Goal: Contribute content: Add original content to the website for others to see

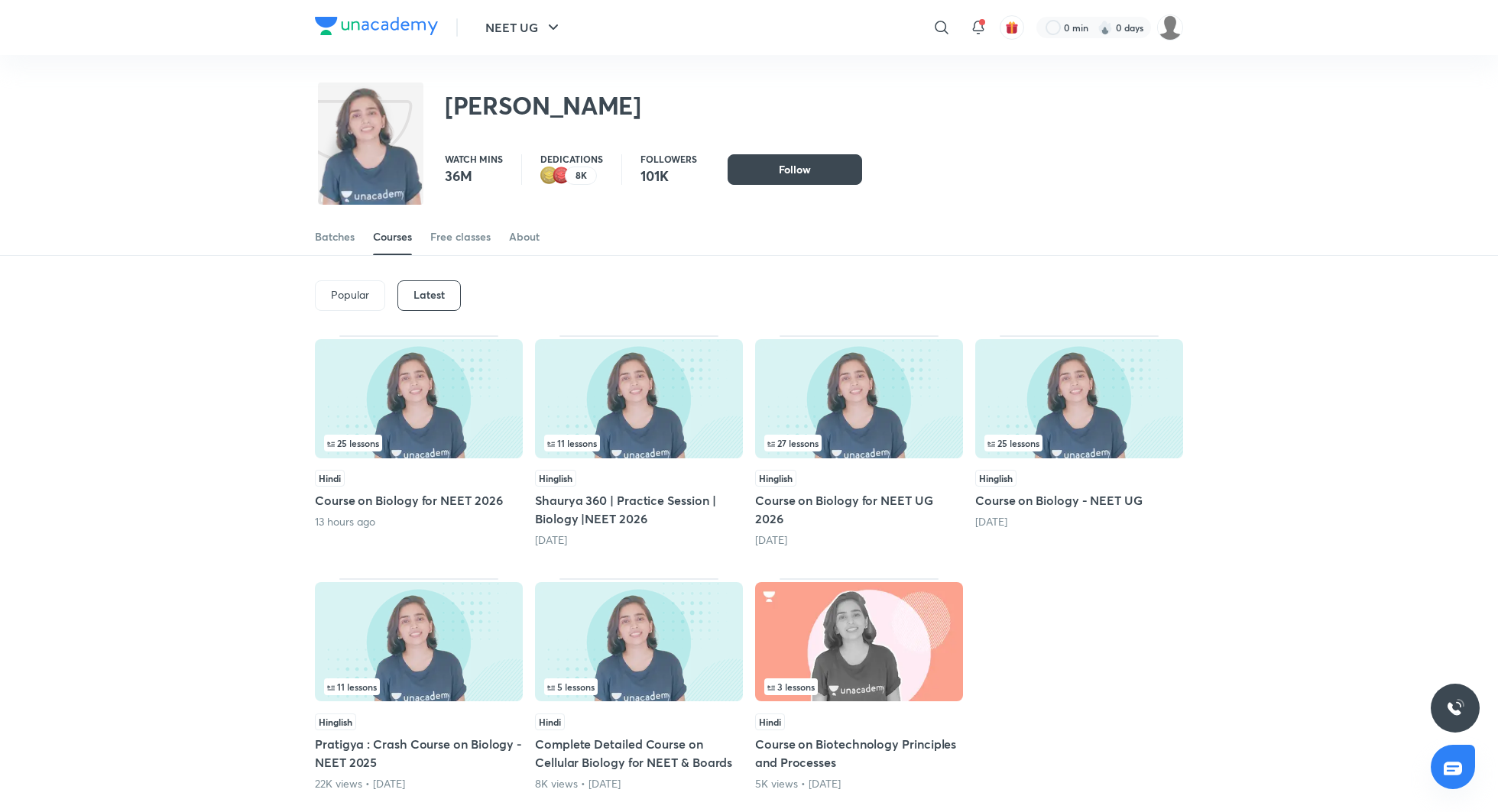
click at [464, 495] on h5 "Course on Biology for NEET 2026" at bounding box center [419, 501] width 208 height 18
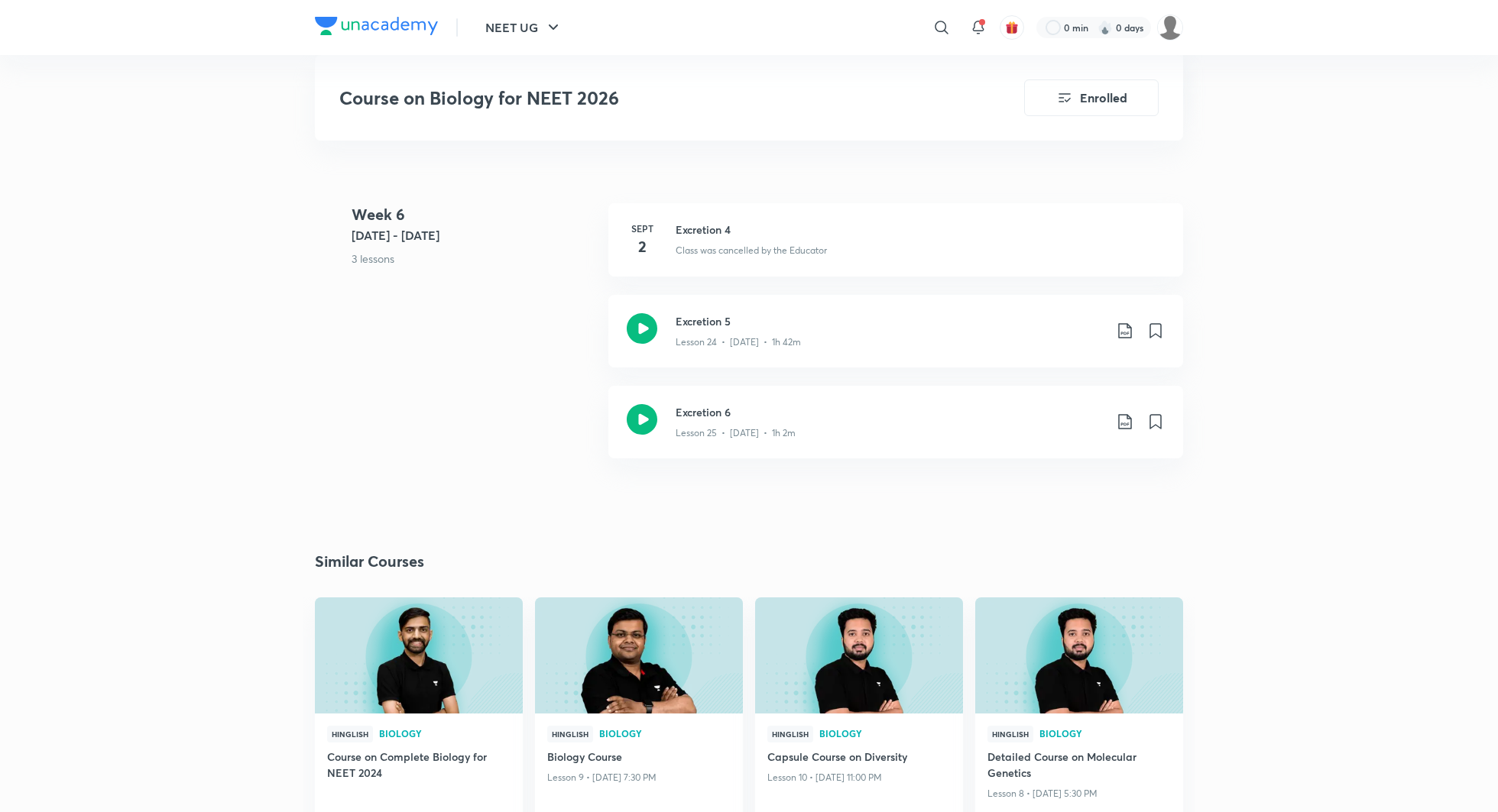
scroll to position [3093, 0]
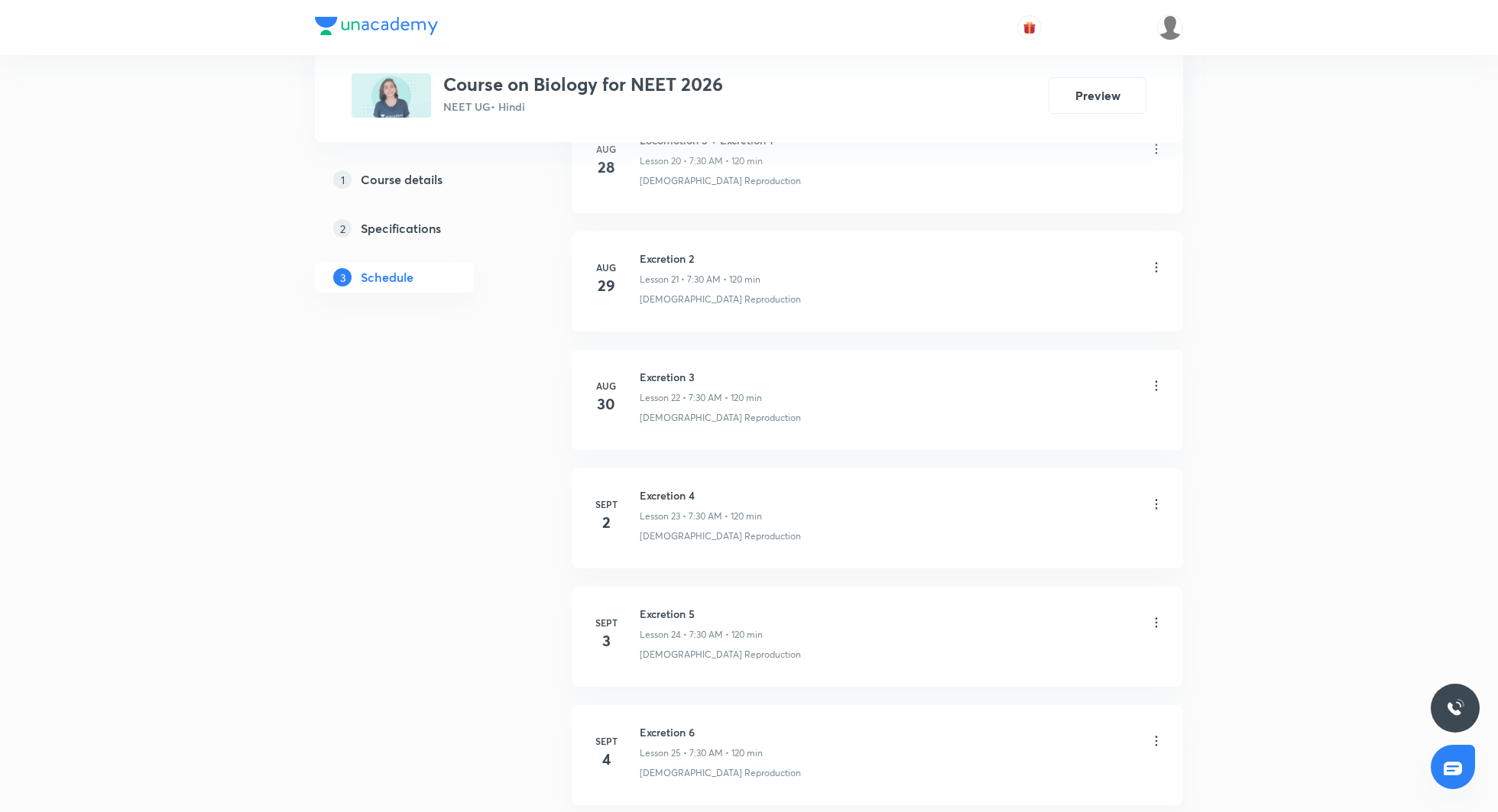
scroll to position [3223, 0]
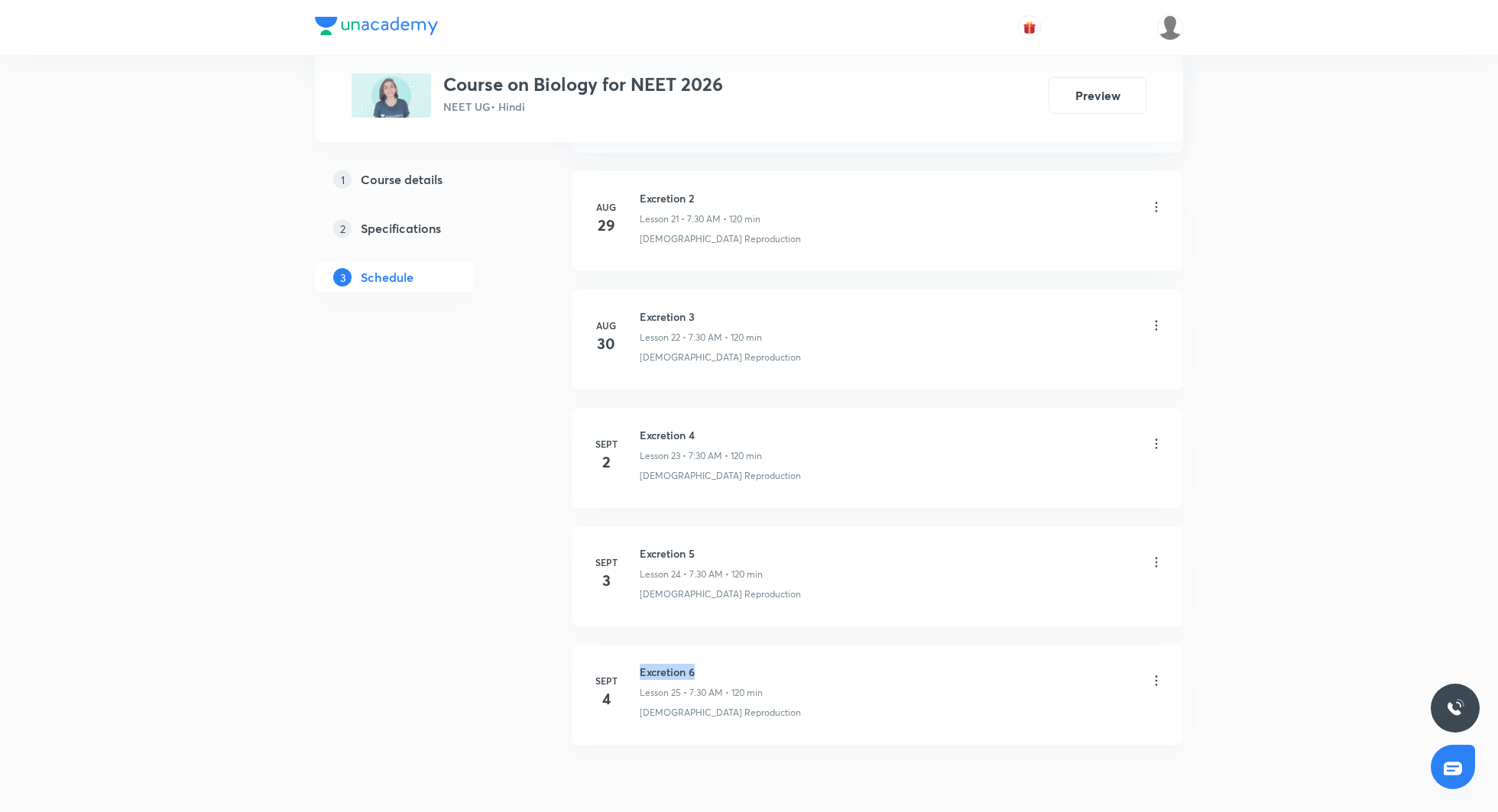
drag, startPoint x: 639, startPoint y: 654, endPoint x: 736, endPoint y: 654, distance: 97.0
click at [736, 664] on h6 "Excretion 6" at bounding box center [700, 672] width 123 height 16
copy h6 "Excretion 6"
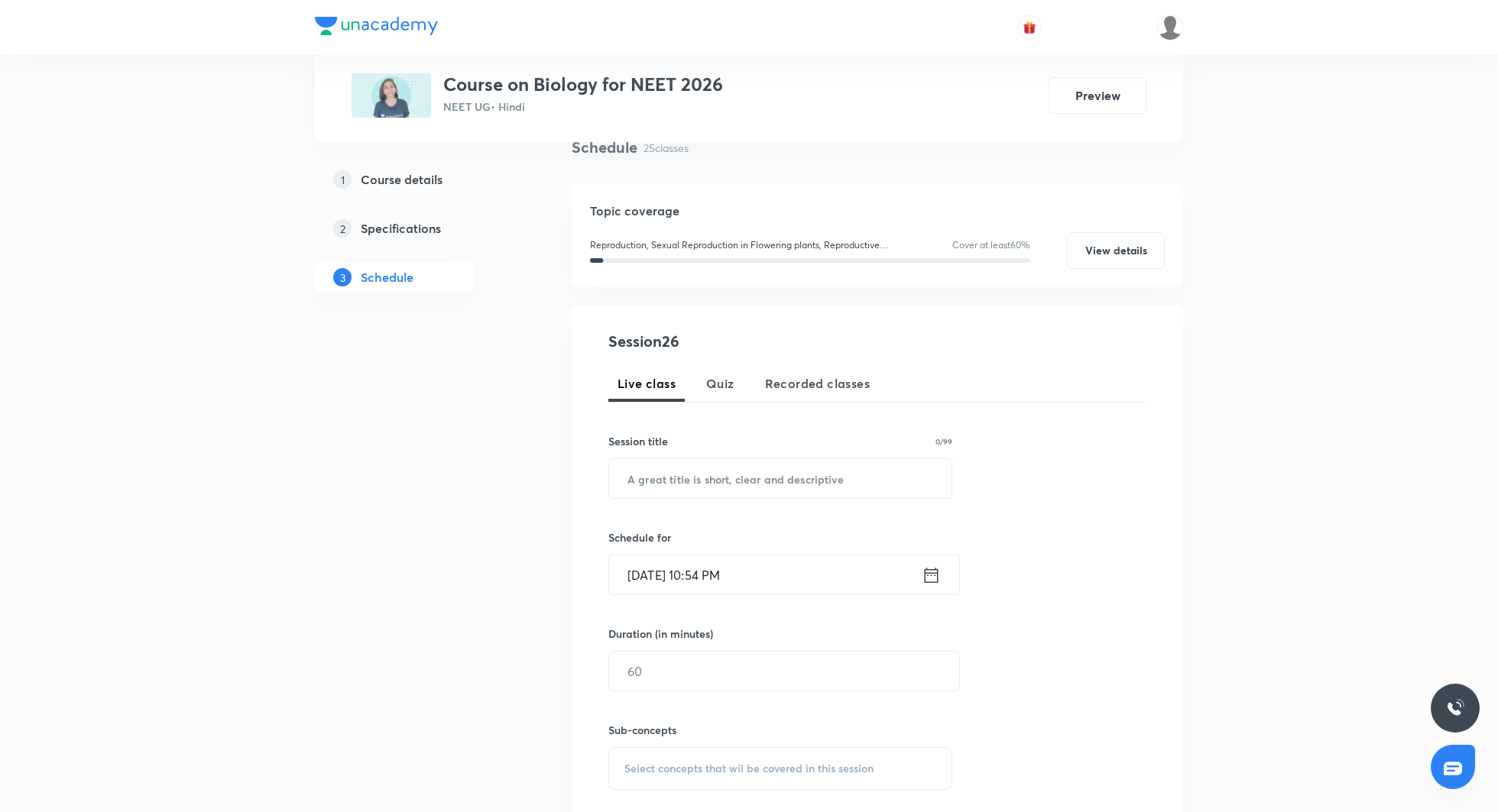
scroll to position [118, 0]
click at [759, 482] on input "text" at bounding box center [781, 483] width 342 height 39
paste input "Excretion 6"
type input "Excretion 7"
click at [932, 584] on icon at bounding box center [931, 580] width 19 height 22
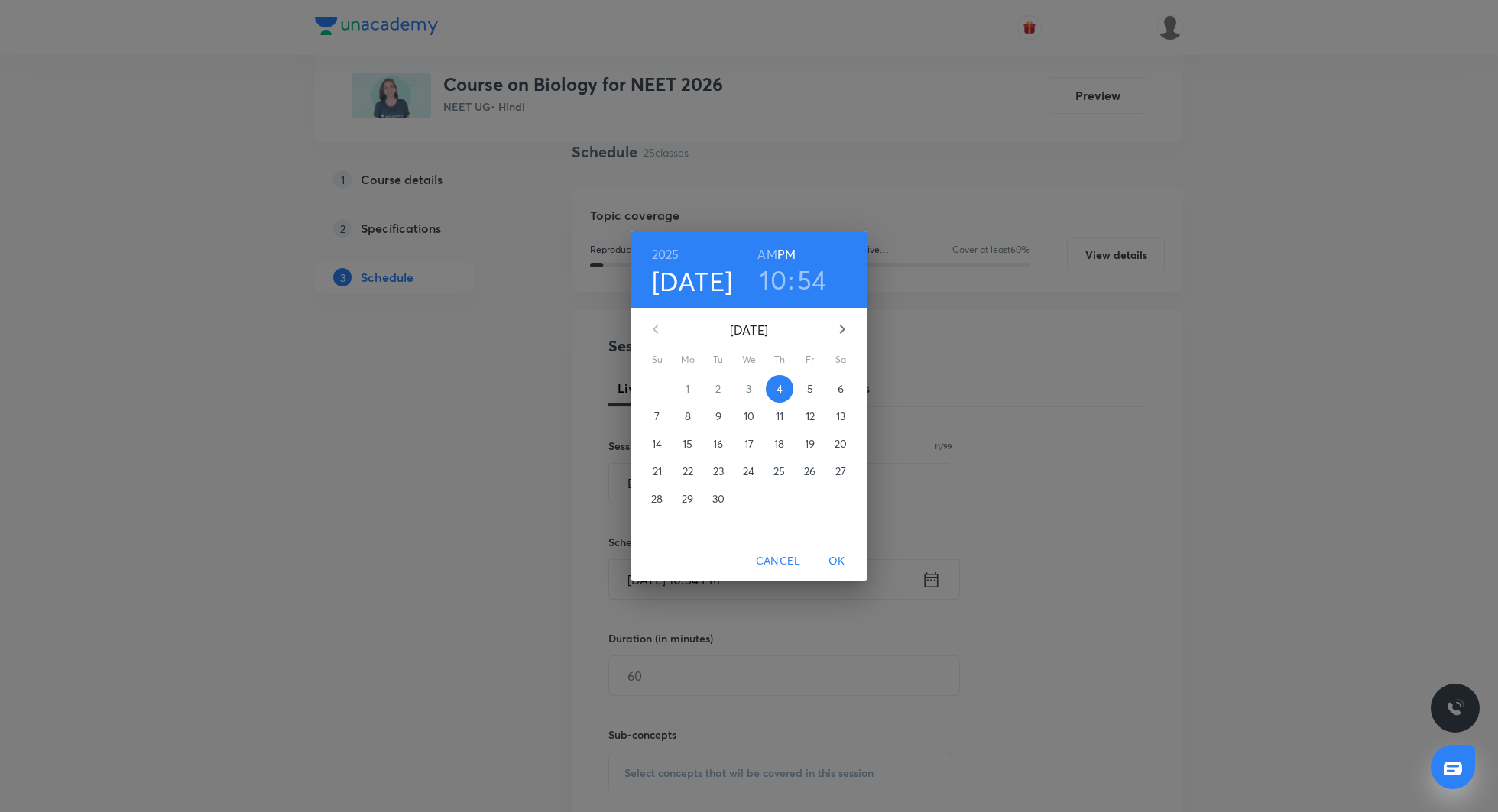
click at [808, 389] on p "5" at bounding box center [809, 389] width 6 height 15
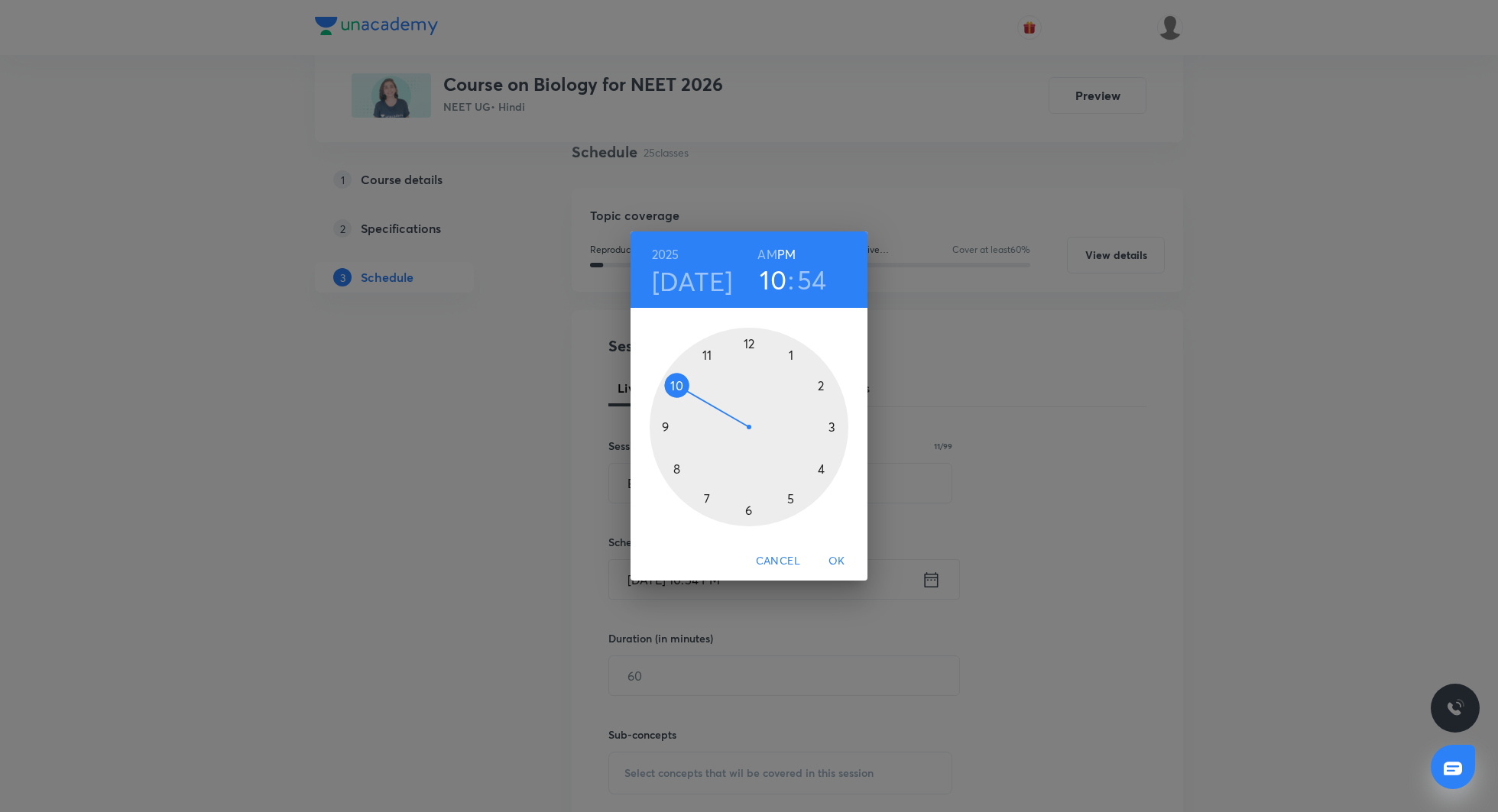
click at [765, 254] on h6 "AM" at bounding box center [766, 255] width 19 height 22
click at [708, 503] on div at bounding box center [749, 427] width 199 height 199
click at [746, 513] on div at bounding box center [749, 427] width 199 height 199
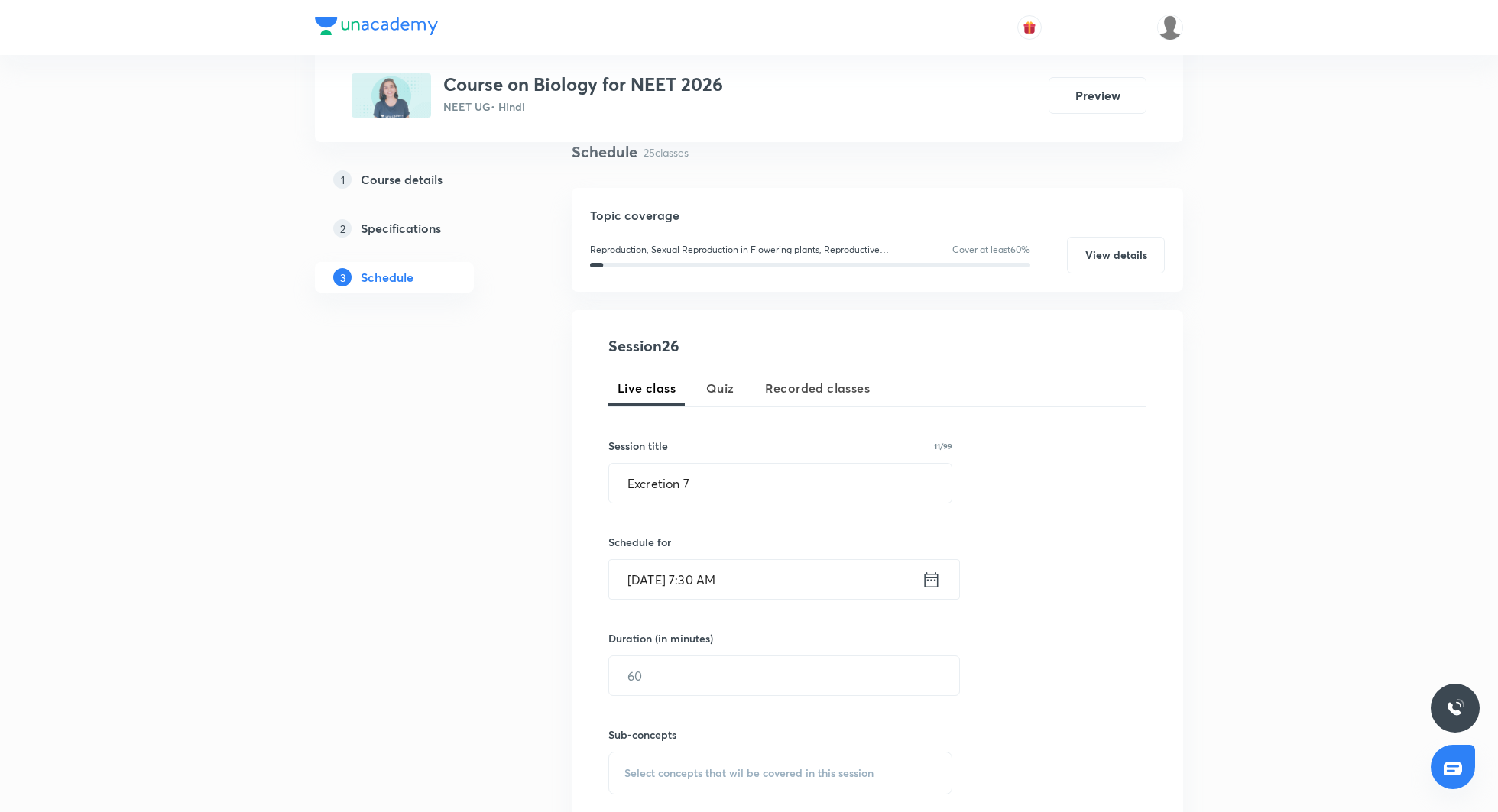
scroll to position [185, 0]
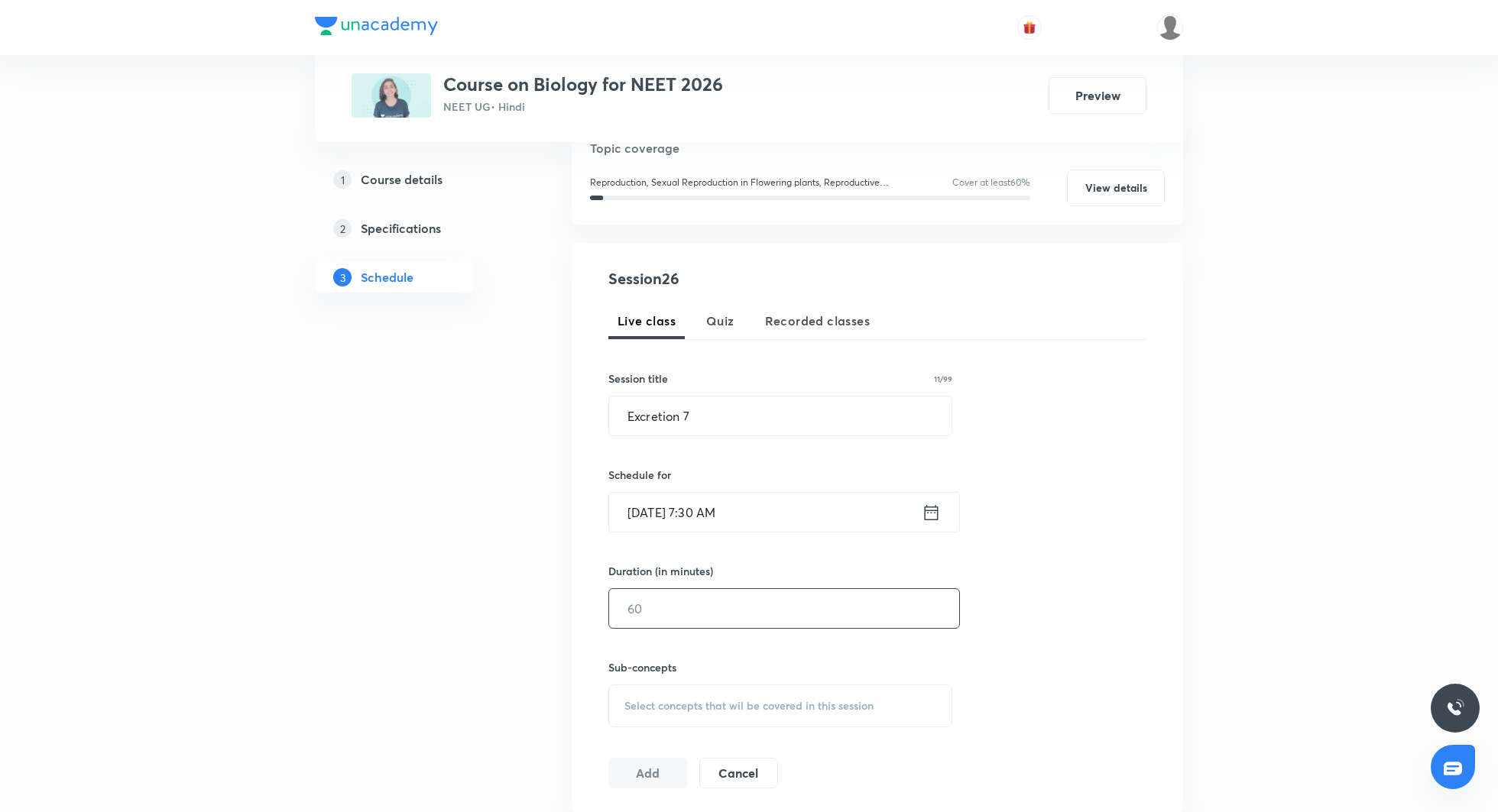
click at [690, 611] on input "text" at bounding box center [784, 608] width 350 height 39
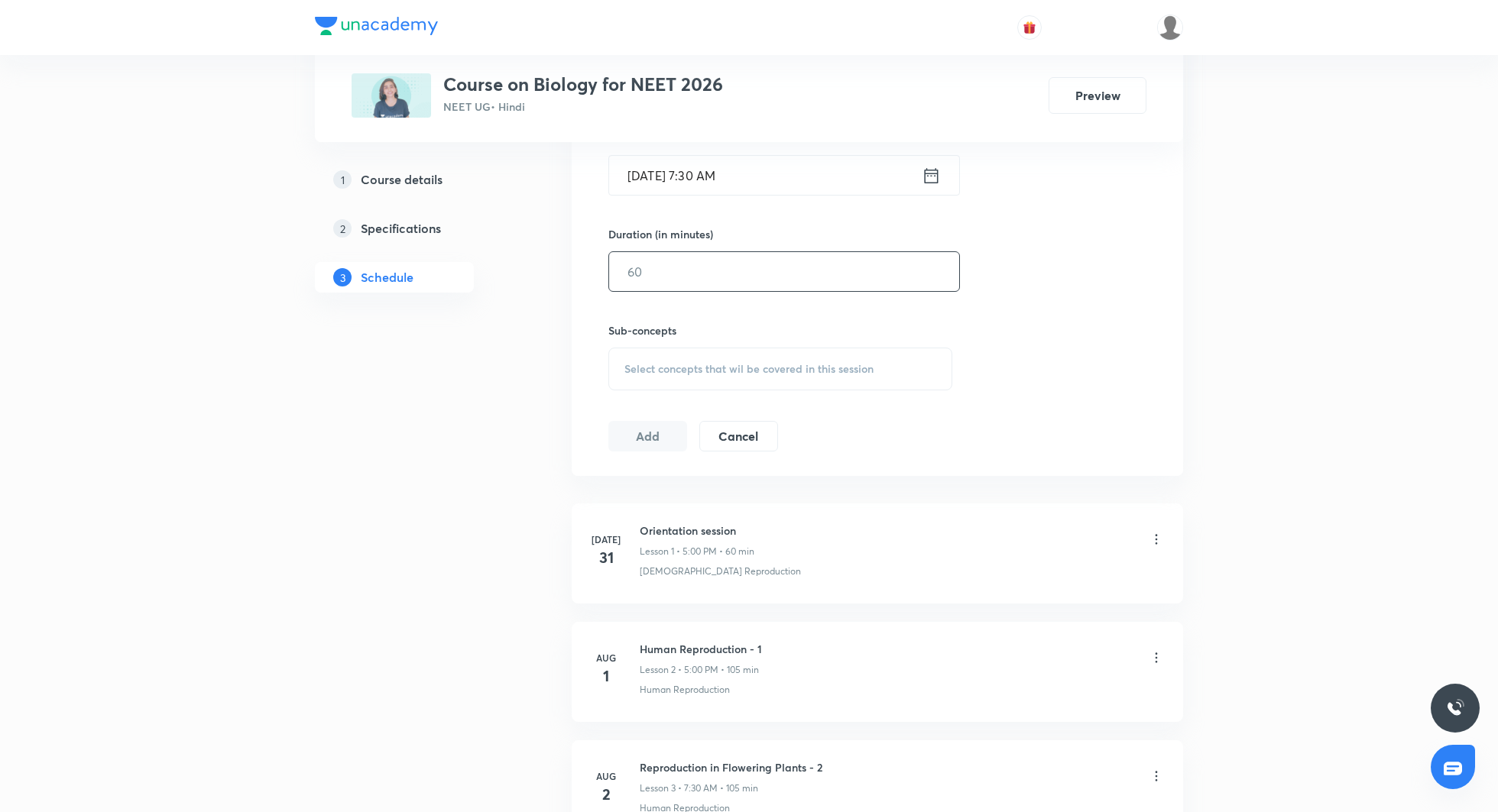
scroll to position [445, 0]
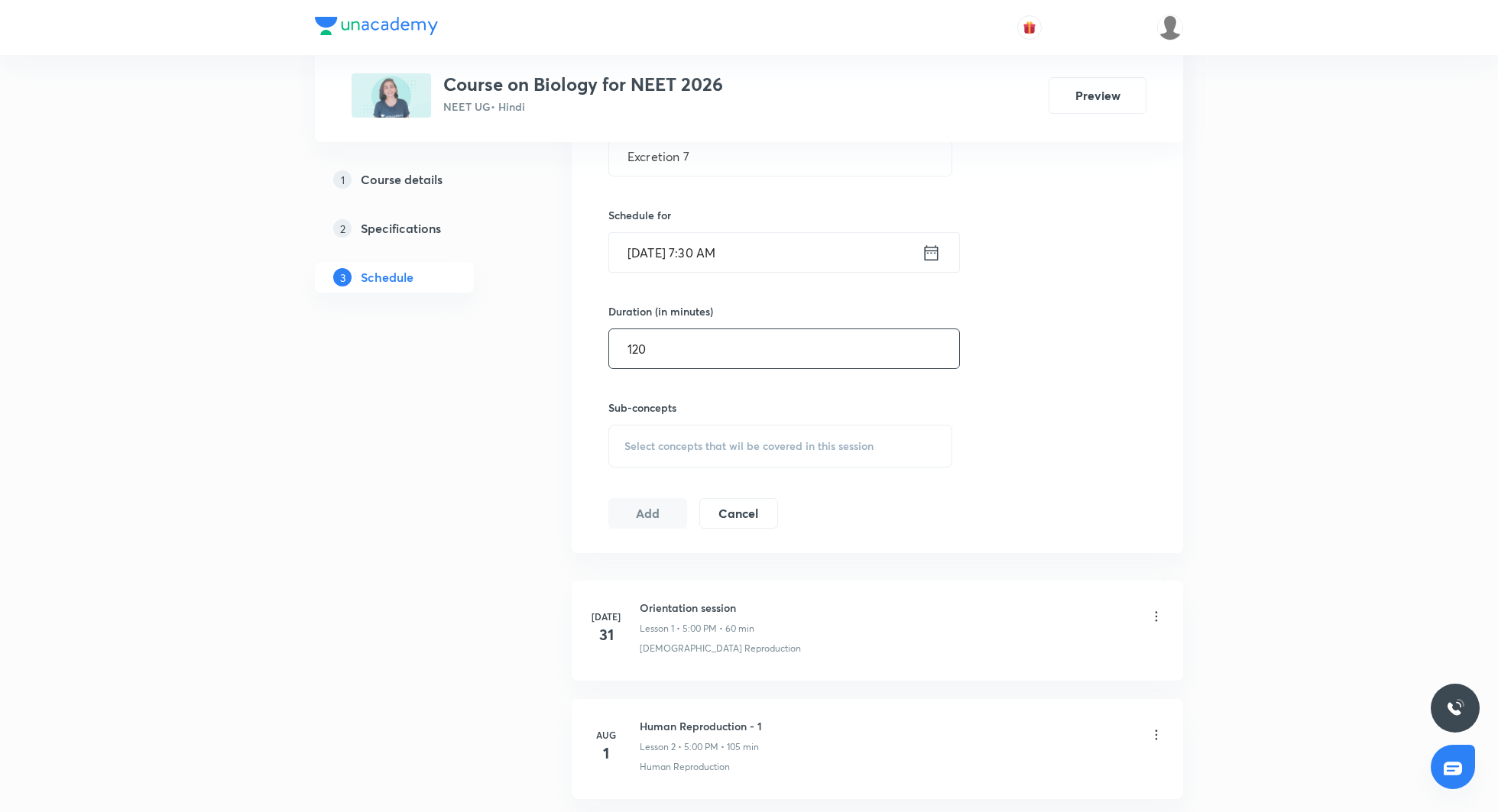
type input "120"
click at [799, 452] on div "Select concepts that wil be covered in this session" at bounding box center [781, 447] width 344 height 43
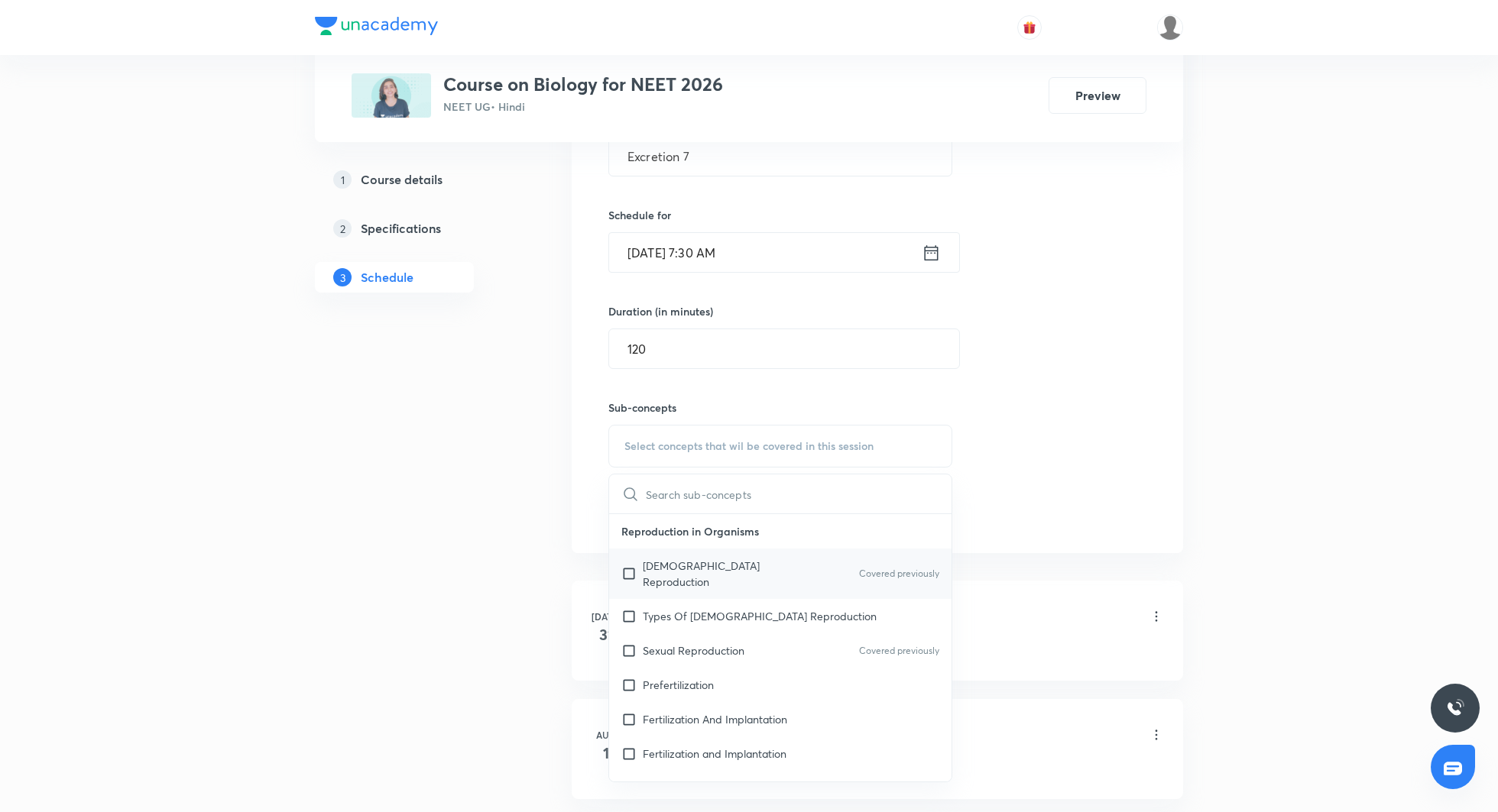
click at [690, 564] on p "Asexual Reproduction" at bounding box center [719, 574] width 154 height 32
checkbox input "true"
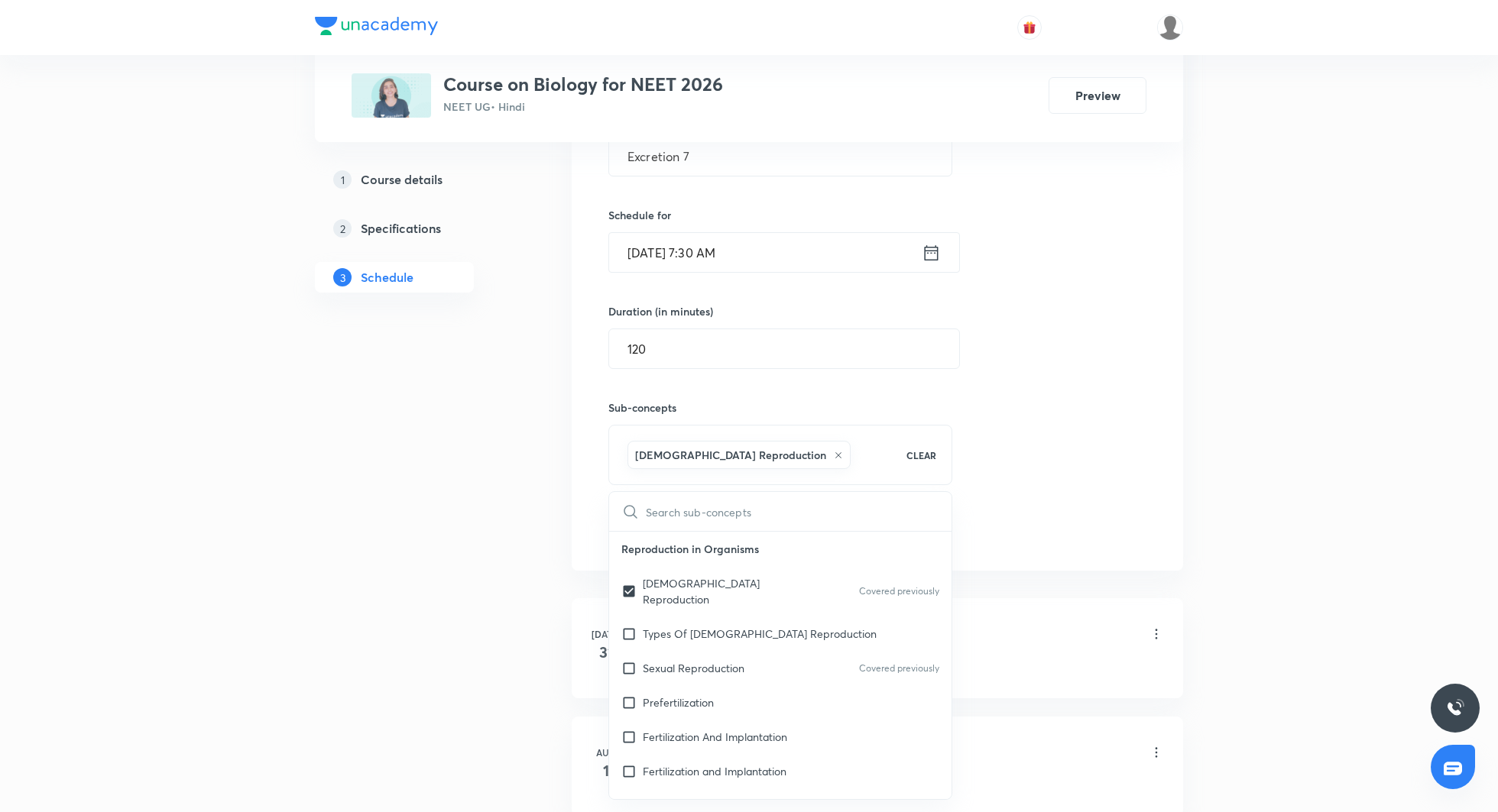
click at [1094, 428] on div "Session 26 Live class Quiz Recorded classes Session title 11/99 Excretion 7 ​ S…" at bounding box center [878, 276] width 538 height 538
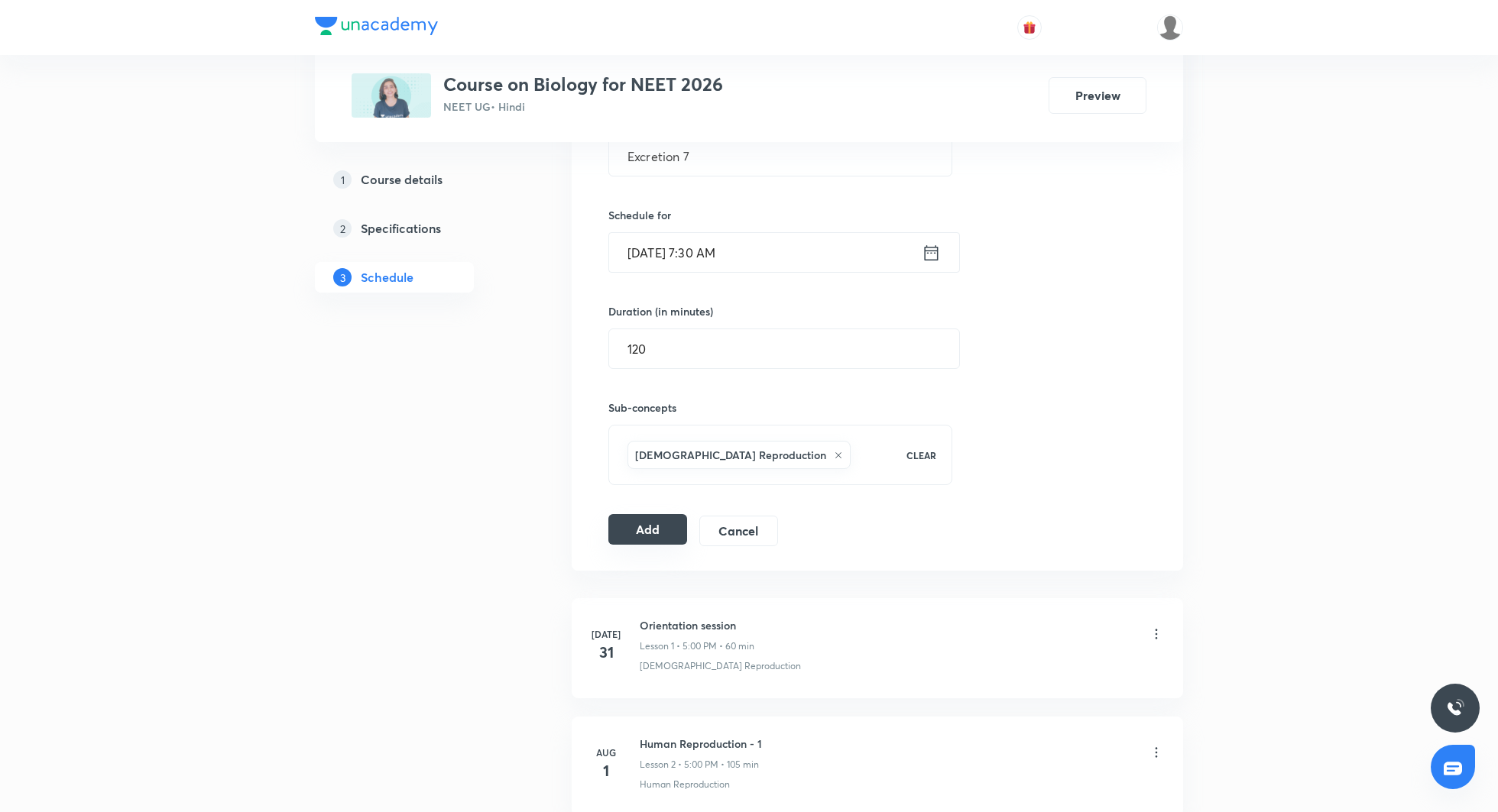
click at [670, 519] on button "Add" at bounding box center [647, 529] width 78 height 31
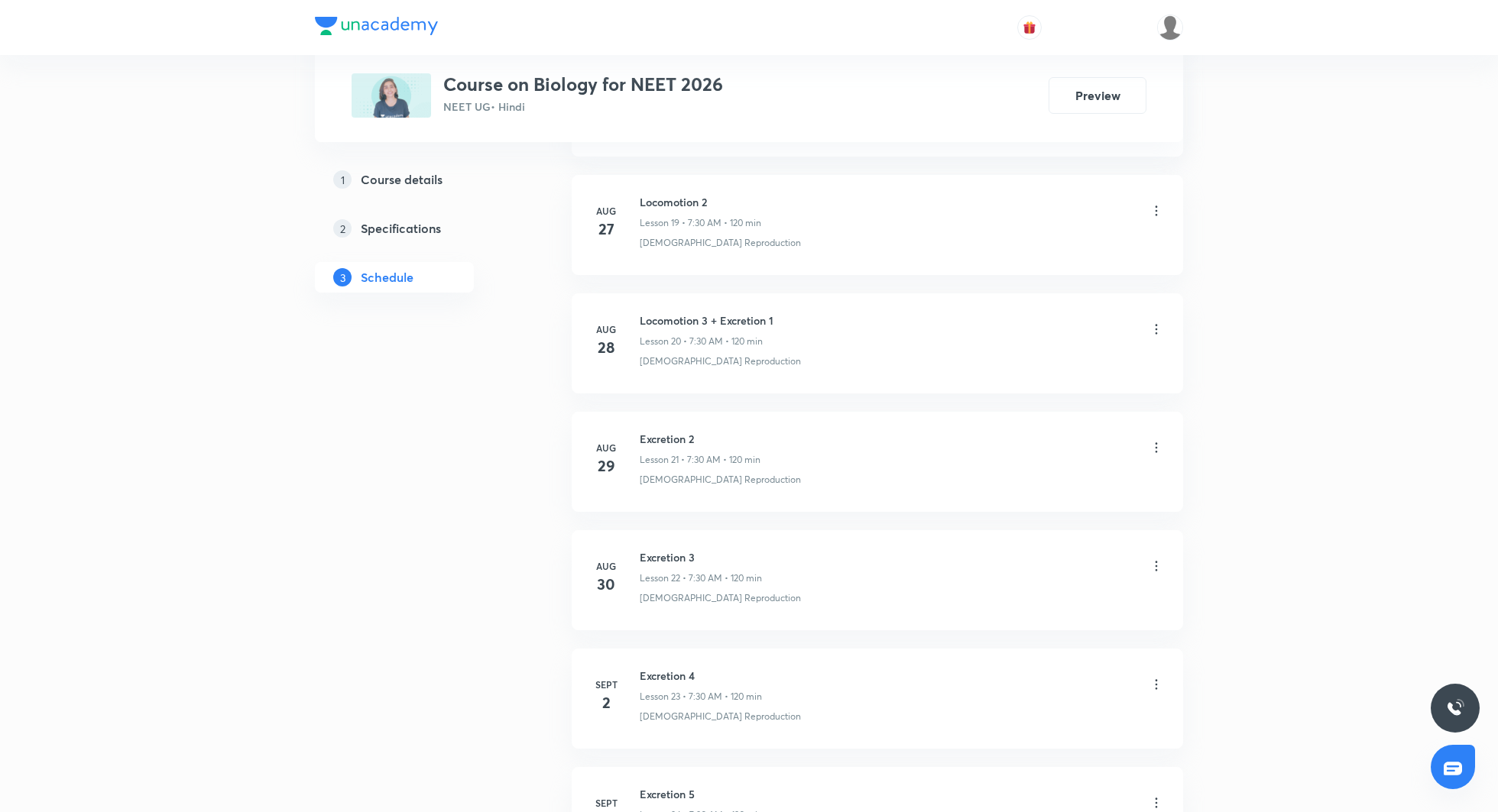
scroll to position [3302, 0]
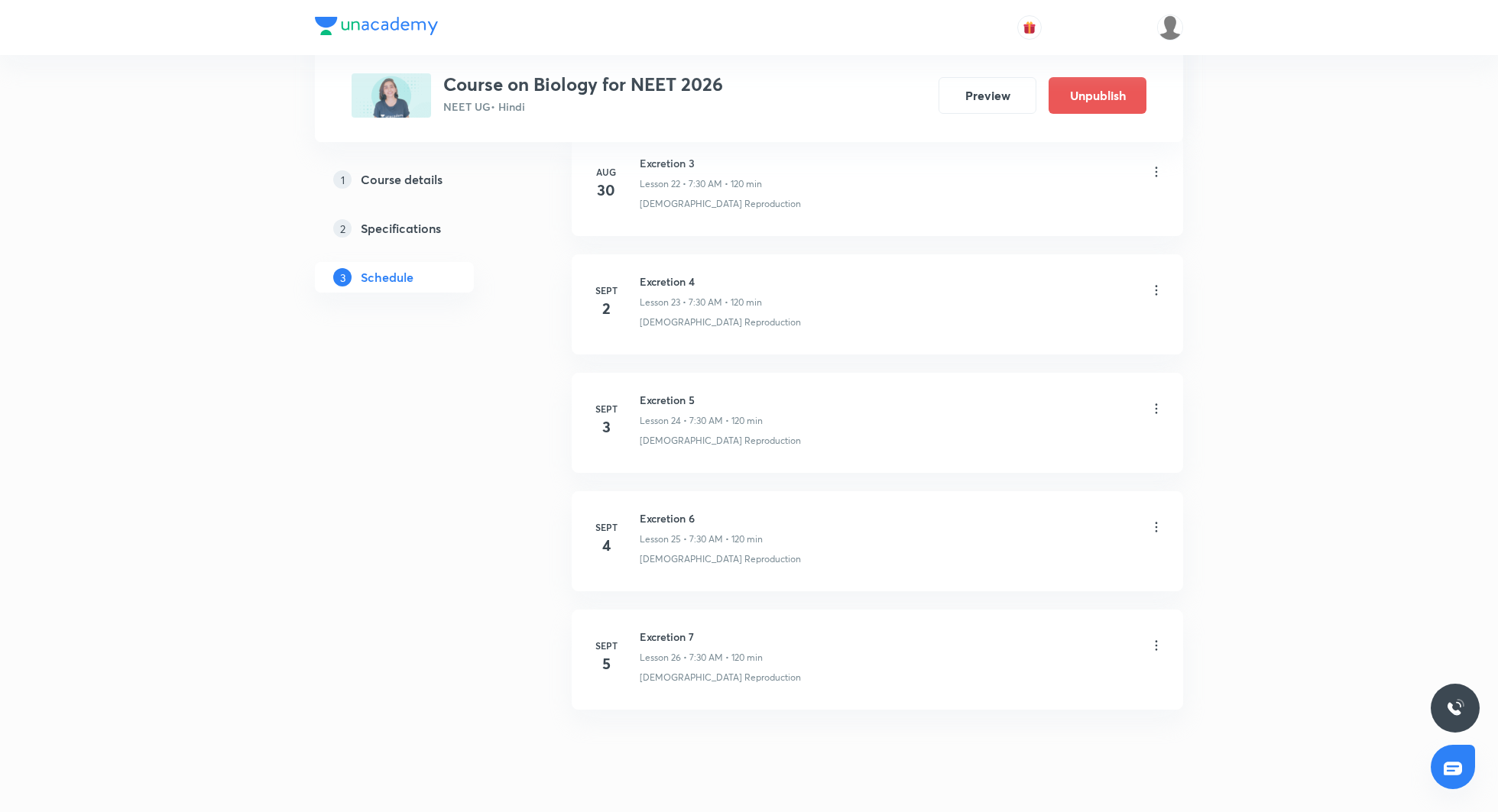
scroll to position [3404, 0]
